Goal: Task Accomplishment & Management: Use online tool/utility

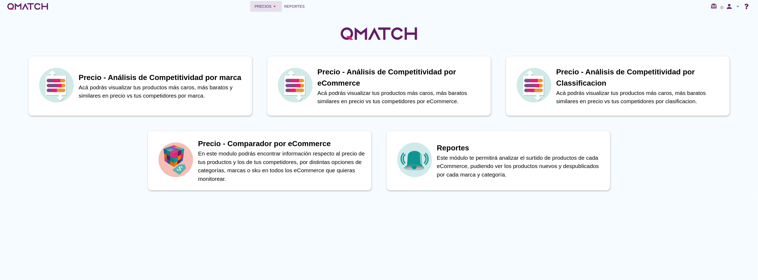
click at [268, 5] on div "Precios arrow_drop_down" at bounding box center [266, 6] width 23 height 6
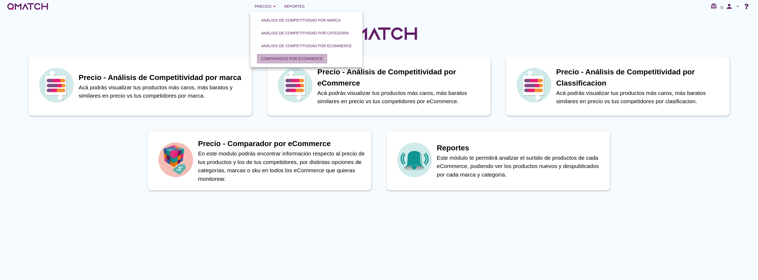
click at [290, 56] on div "Comparador por eCommerce" at bounding box center [292, 59] width 62 height 6
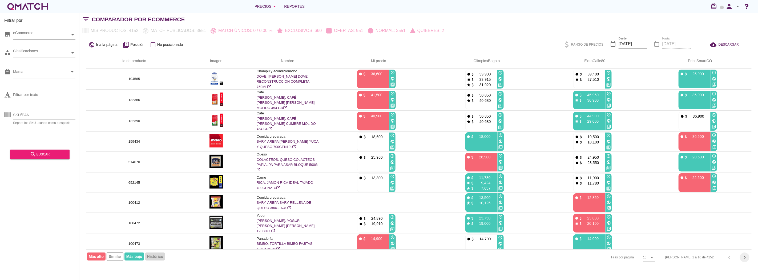
click at [745, 257] on icon "chevron_right" at bounding box center [745, 257] width 6 height 6
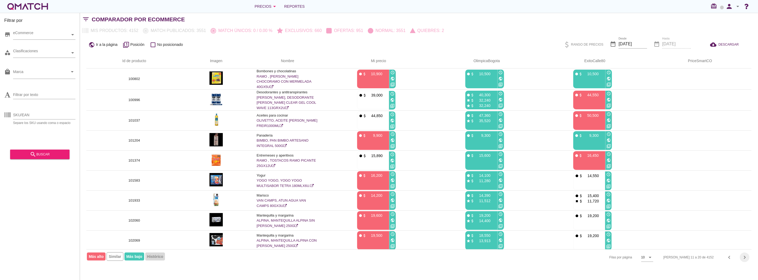
click at [745, 257] on icon "chevron_right" at bounding box center [745, 257] width 6 height 6
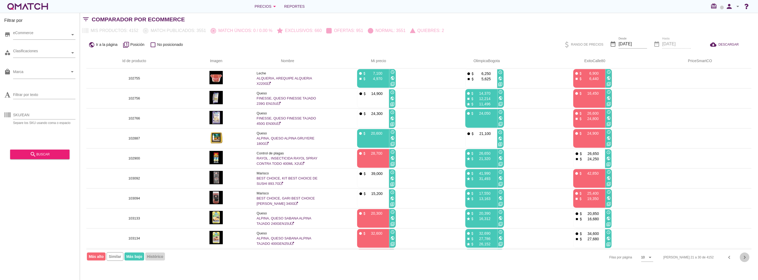
click at [745, 257] on icon "chevron_right" at bounding box center [745, 257] width 6 height 6
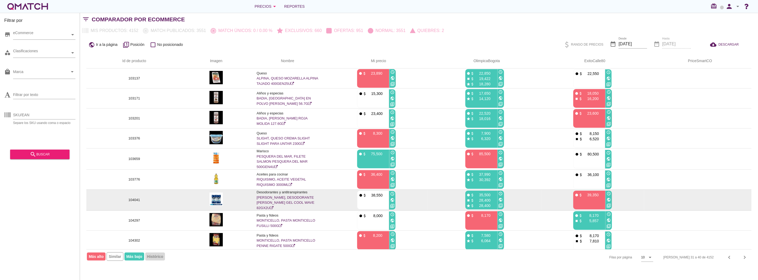
scroll to position [21, 0]
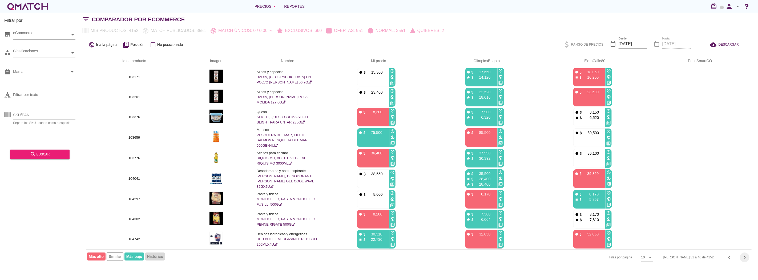
click at [744, 259] on icon "chevron_right" at bounding box center [745, 257] width 6 height 6
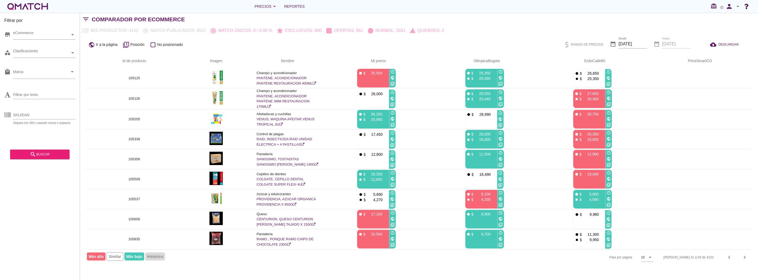
scroll to position [0, 0]
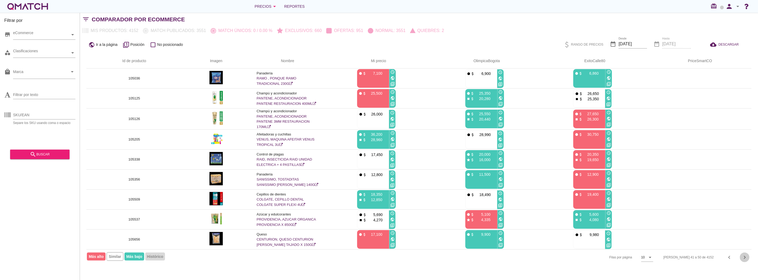
click at [744, 259] on icon "chevron_right" at bounding box center [745, 257] width 6 height 6
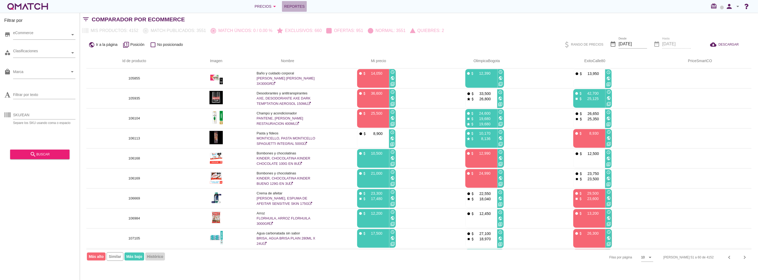
click at [298, 9] on span "Reportes" at bounding box center [294, 6] width 21 height 6
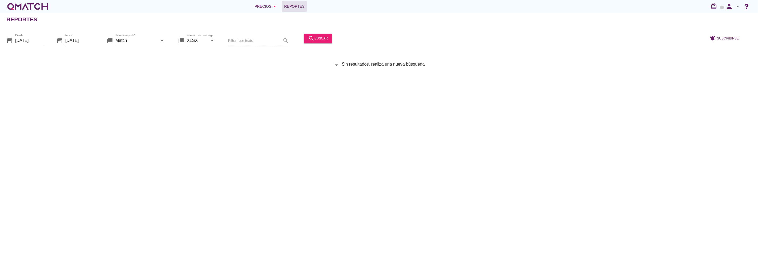
click at [145, 41] on input "Match" at bounding box center [136, 40] width 42 height 9
click at [144, 93] on div "Match con historicos" at bounding box center [148, 92] width 56 height 6
type input "Match con historicos"
click at [310, 40] on icon "search" at bounding box center [311, 38] width 6 height 6
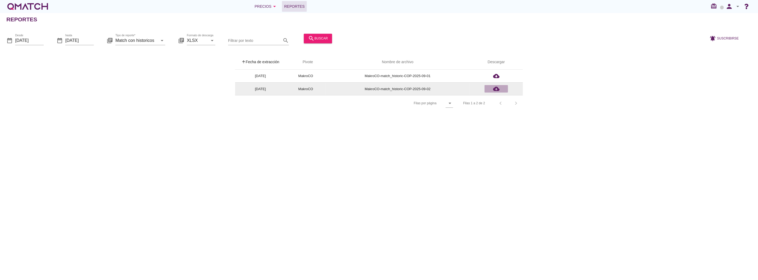
click at [496, 86] on icon "cloud_download" at bounding box center [496, 89] width 6 height 6
